Goal: Task Accomplishment & Management: Complete application form

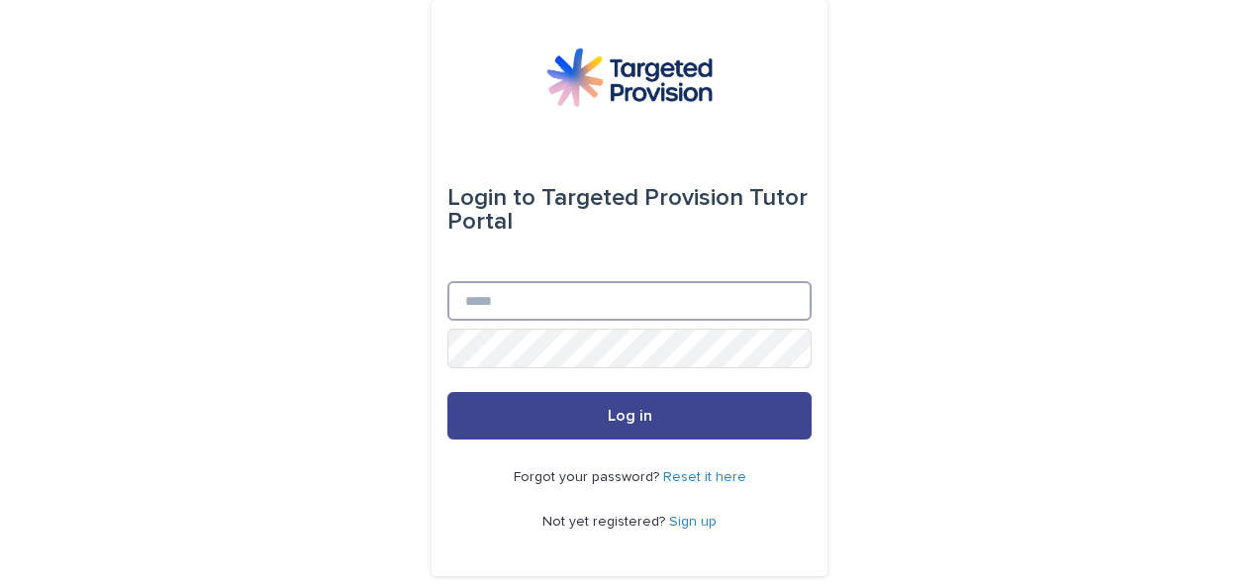
type input "**********"
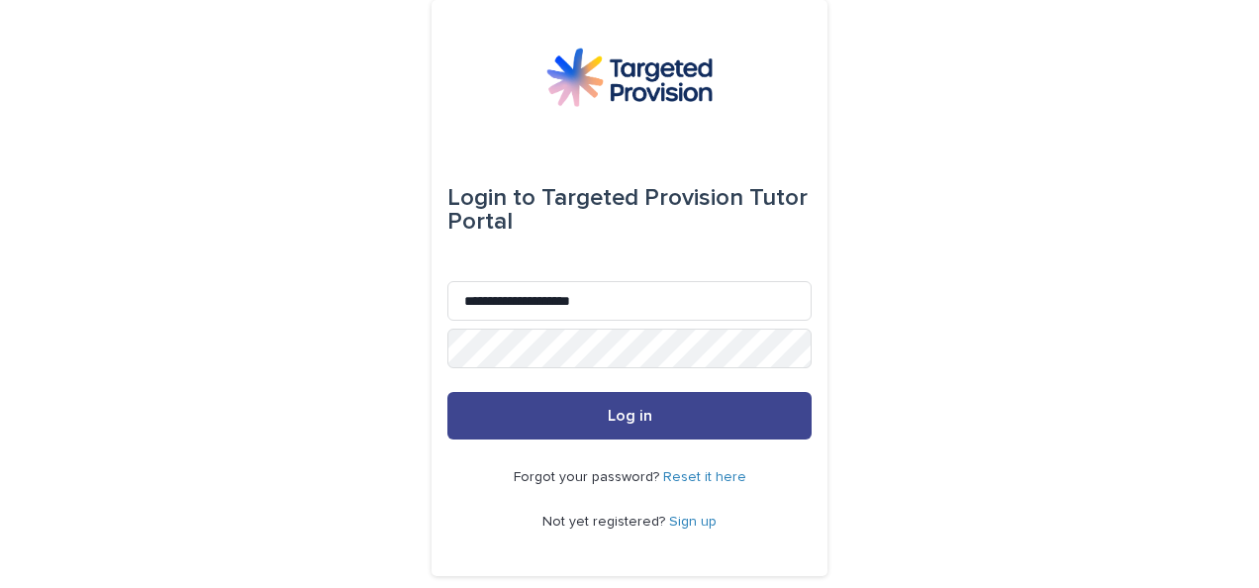
click at [621, 412] on span "Log in" at bounding box center [630, 416] width 45 height 16
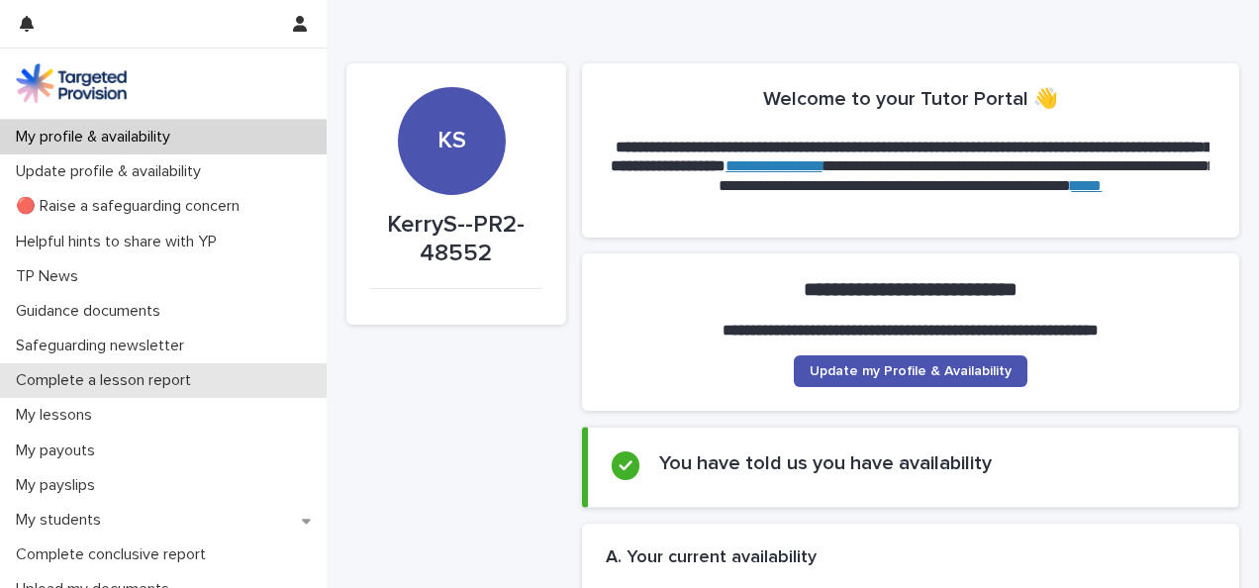
click at [148, 380] on p "Complete a lesson report" at bounding box center [107, 380] width 199 height 19
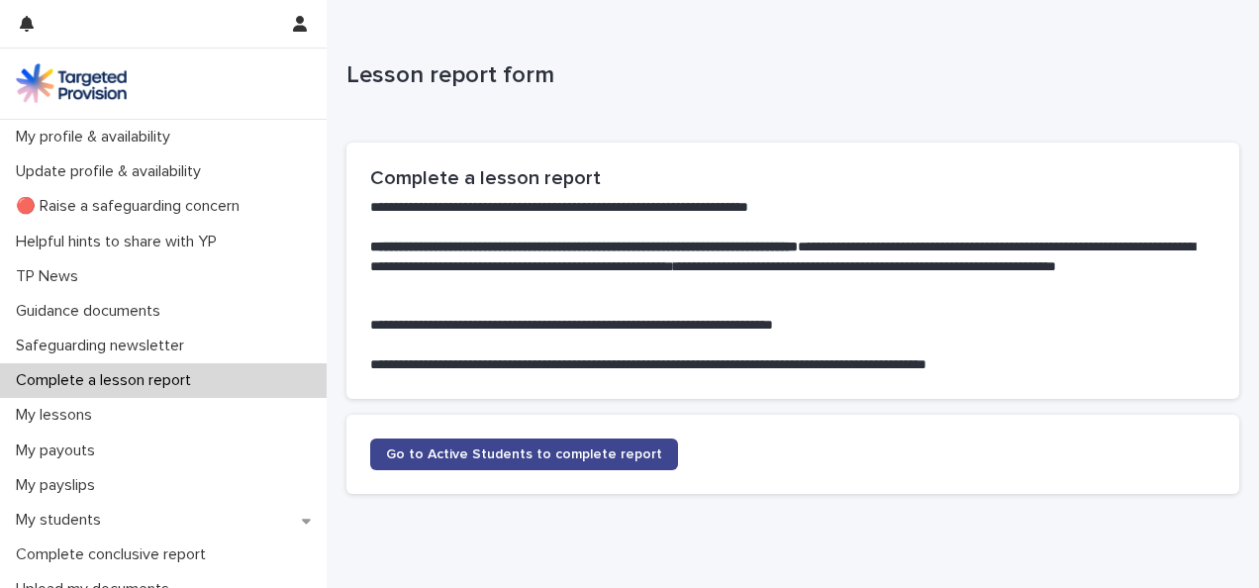
click at [421, 452] on span "Go to Active Students to complete report" at bounding box center [524, 454] width 276 height 14
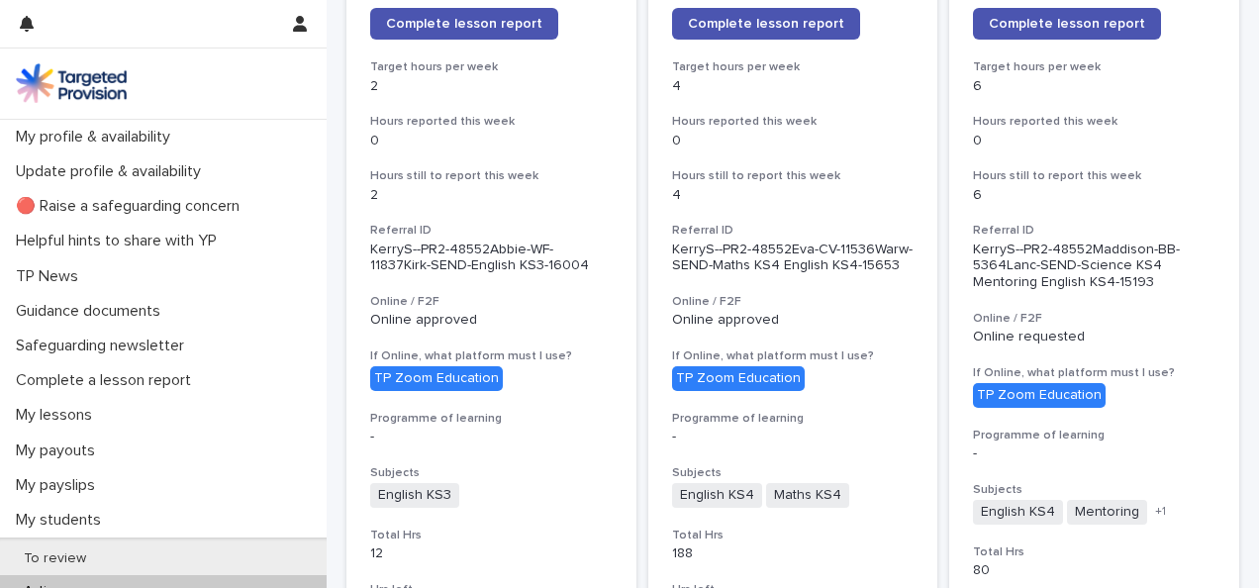
scroll to position [255, 0]
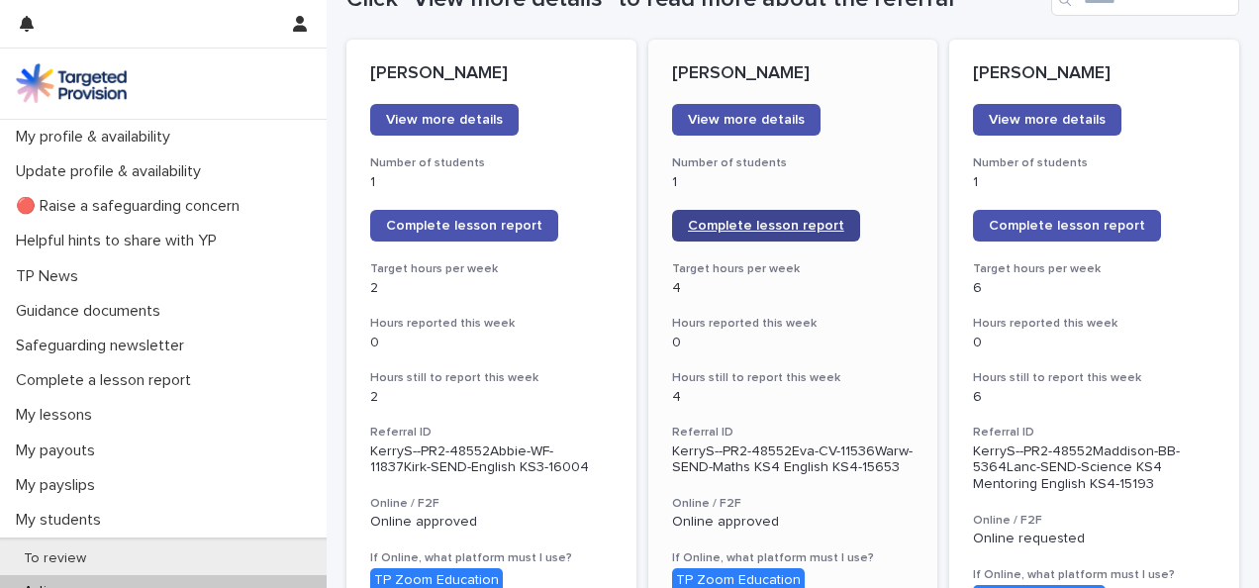
click at [726, 228] on span "Complete lesson report" at bounding box center [766, 226] width 156 height 14
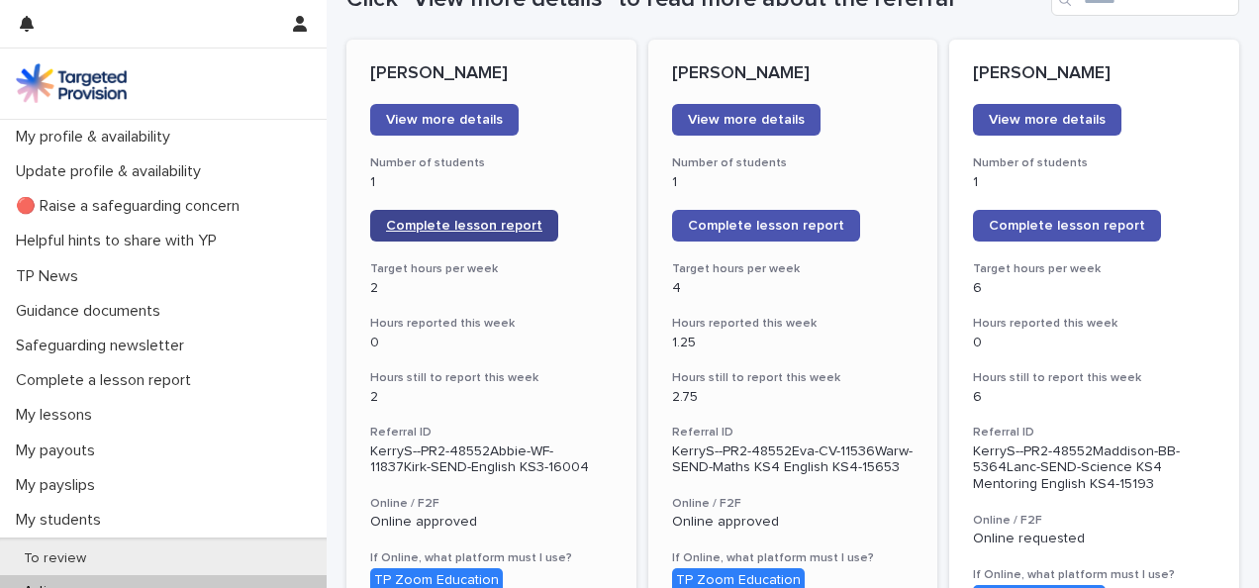
click at [473, 228] on span "Complete lesson report" at bounding box center [464, 226] width 156 height 14
